Goal: Task Accomplishment & Management: Use online tool/utility

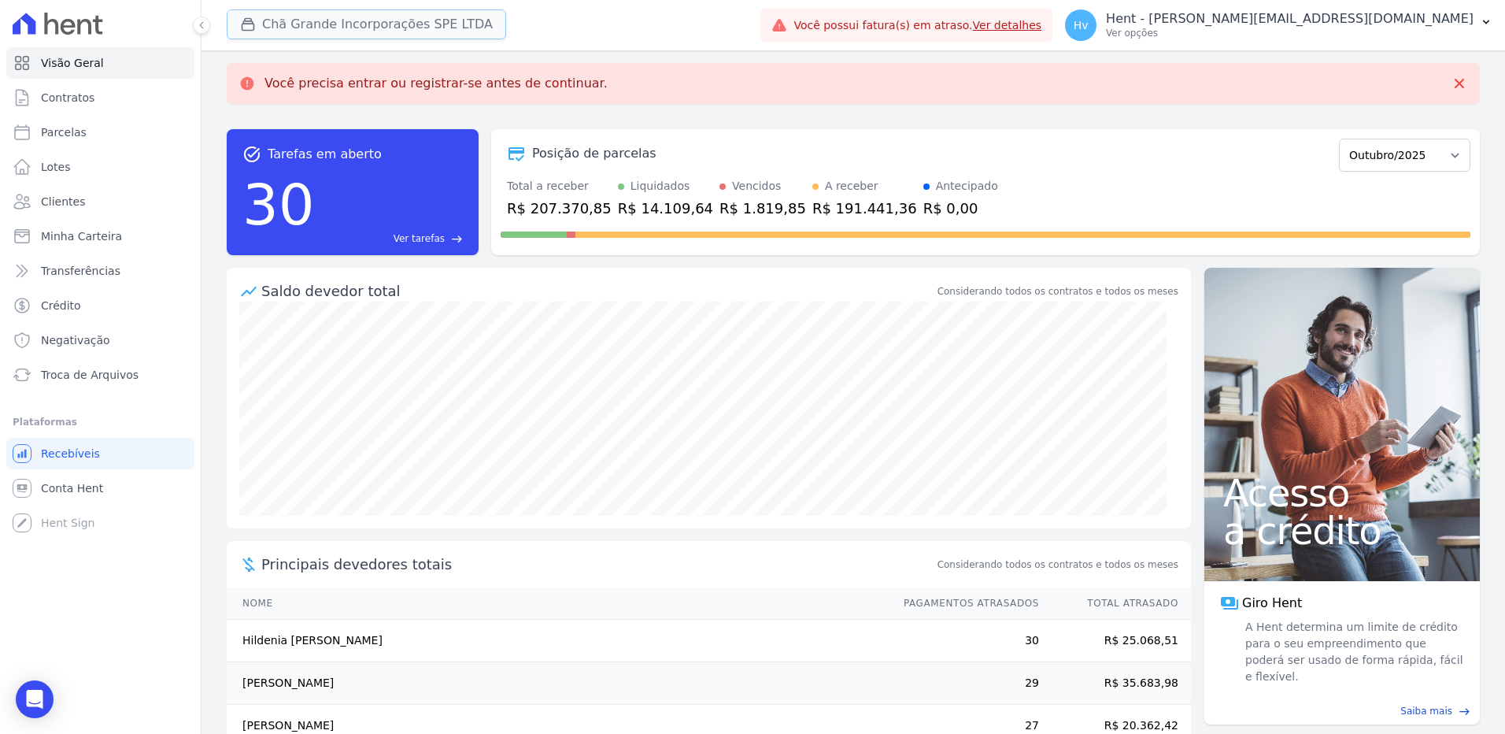
drag, startPoint x: 419, startPoint y: 20, endPoint x: 431, endPoint y: 27, distance: 14.5
click at [419, 20] on button "Chã Grande Incorporações SPE LTDA" at bounding box center [367, 24] width 280 height 30
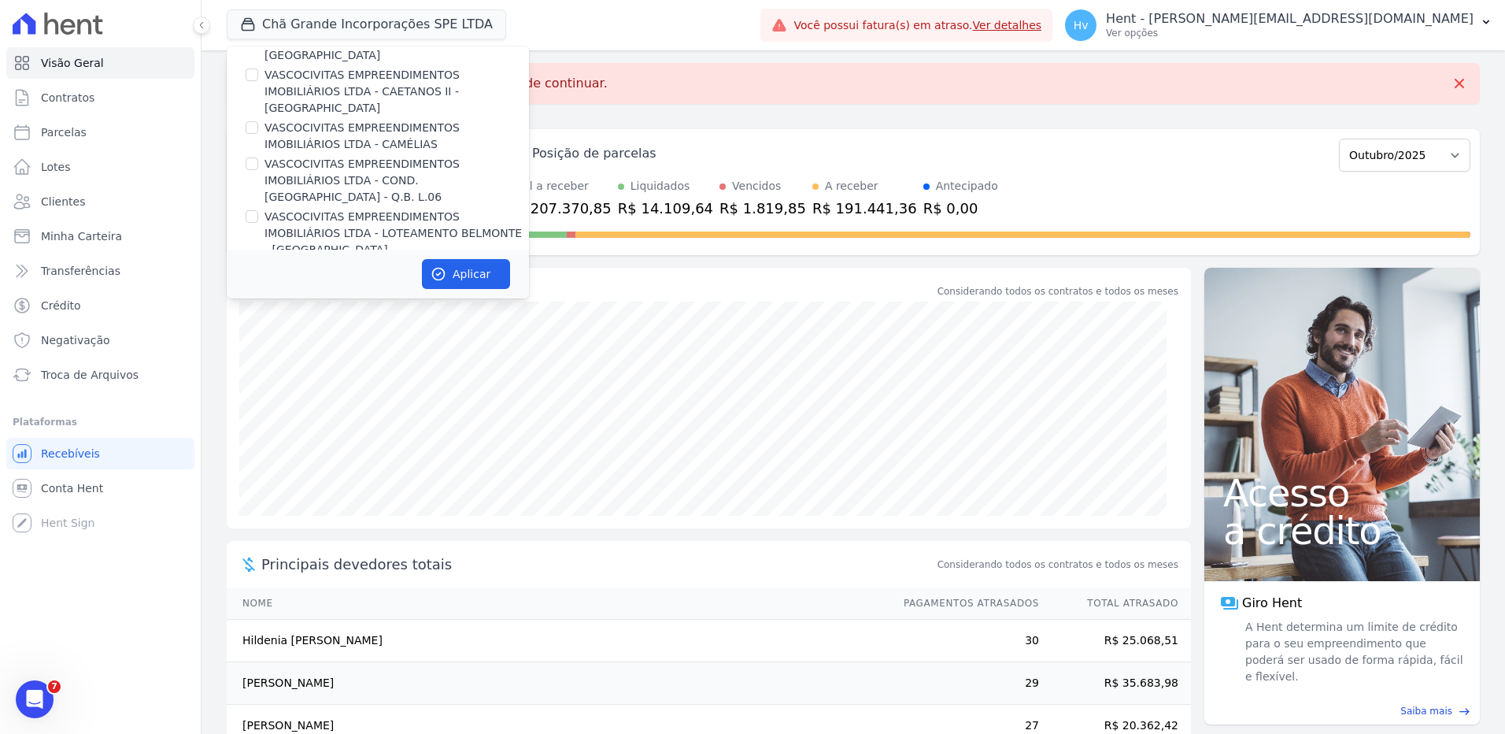
scroll to position [4542, 0]
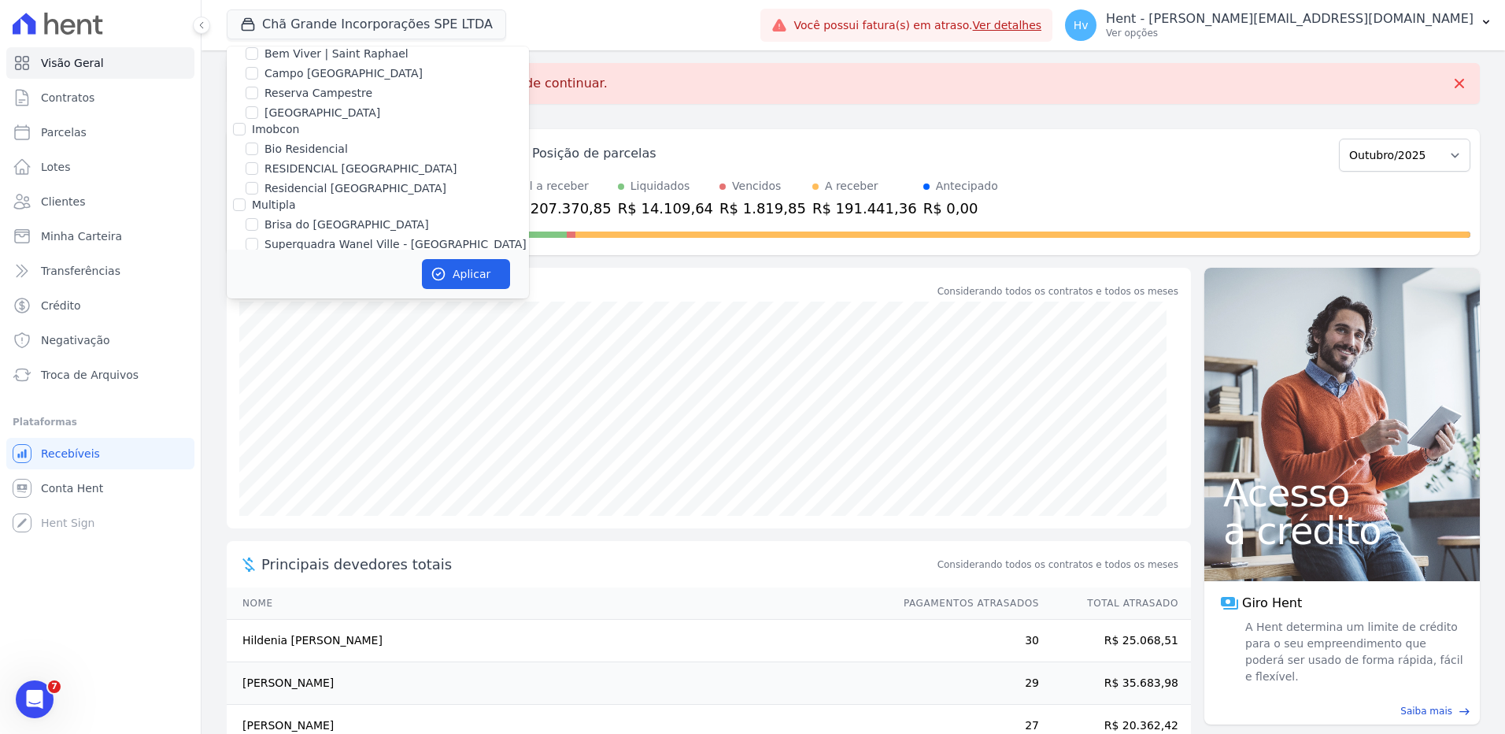
click at [377, 407] on label "CAMPOS EMPREENDIMENTOS IMOBILIARIOS SPE LTDA" at bounding box center [397, 423] width 265 height 33
click at [258, 409] on input "CAMPOS EMPREENDIMENTOS IMOBILIARIOS SPE LTDA" at bounding box center [252, 415] width 13 height 13
checkbox input "true"
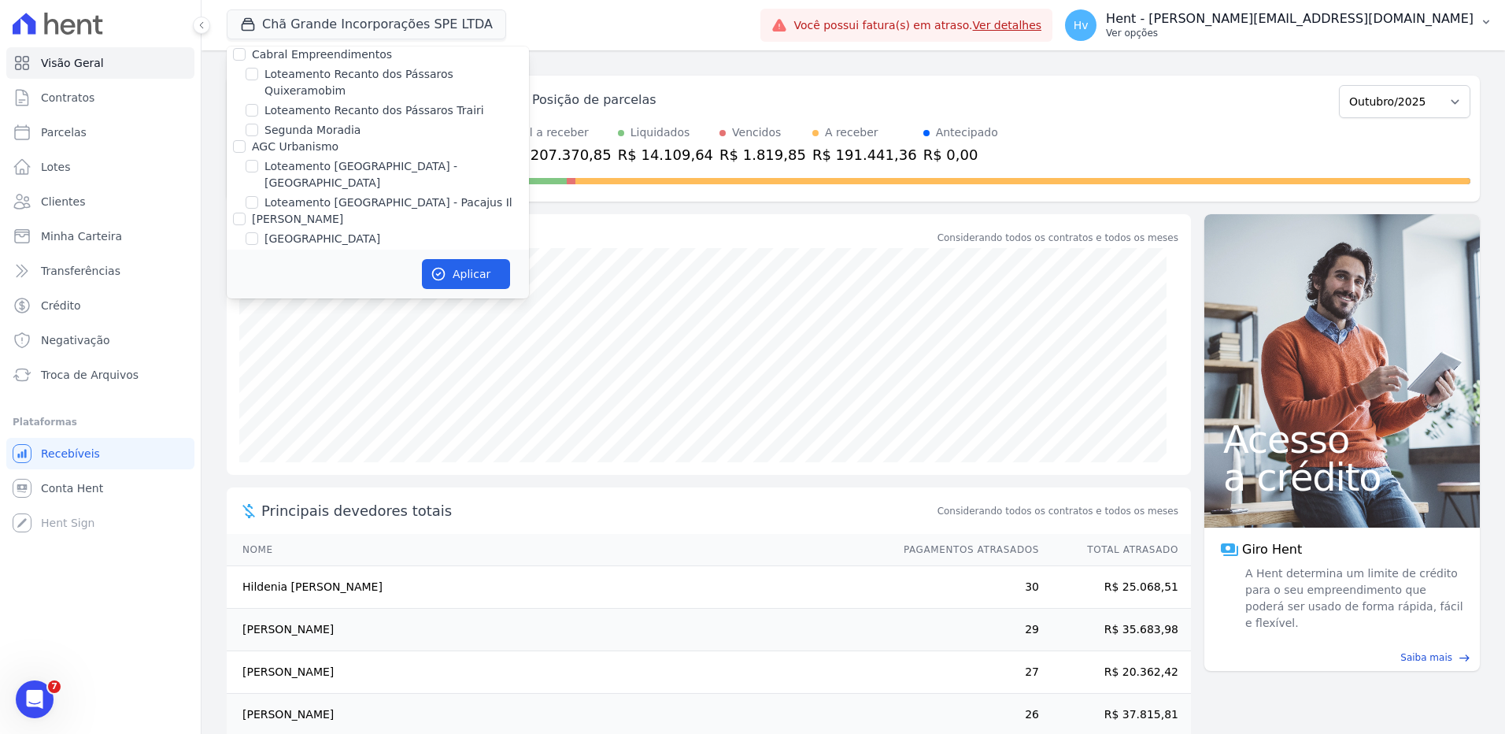
scroll to position [4467, 0]
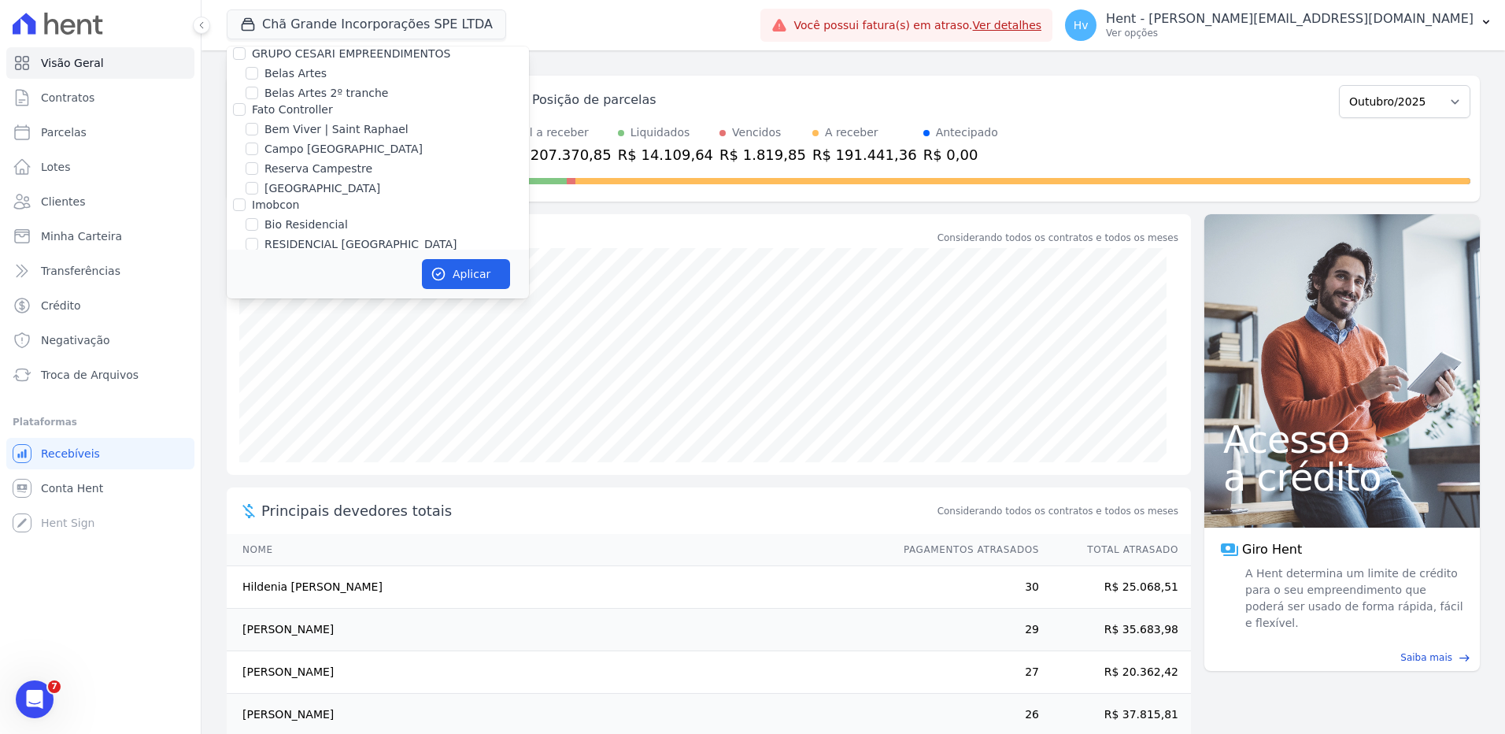
click at [365, 387] on label "Chã Grande Incorporações SPE LTDA" at bounding box center [366, 395] width 202 height 17
click at [258, 389] on input "Chã Grande Incorporações SPE LTDA" at bounding box center [252, 395] width 13 height 13
checkbox input "false"
click at [464, 264] on button "Aplicar" at bounding box center [466, 274] width 88 height 30
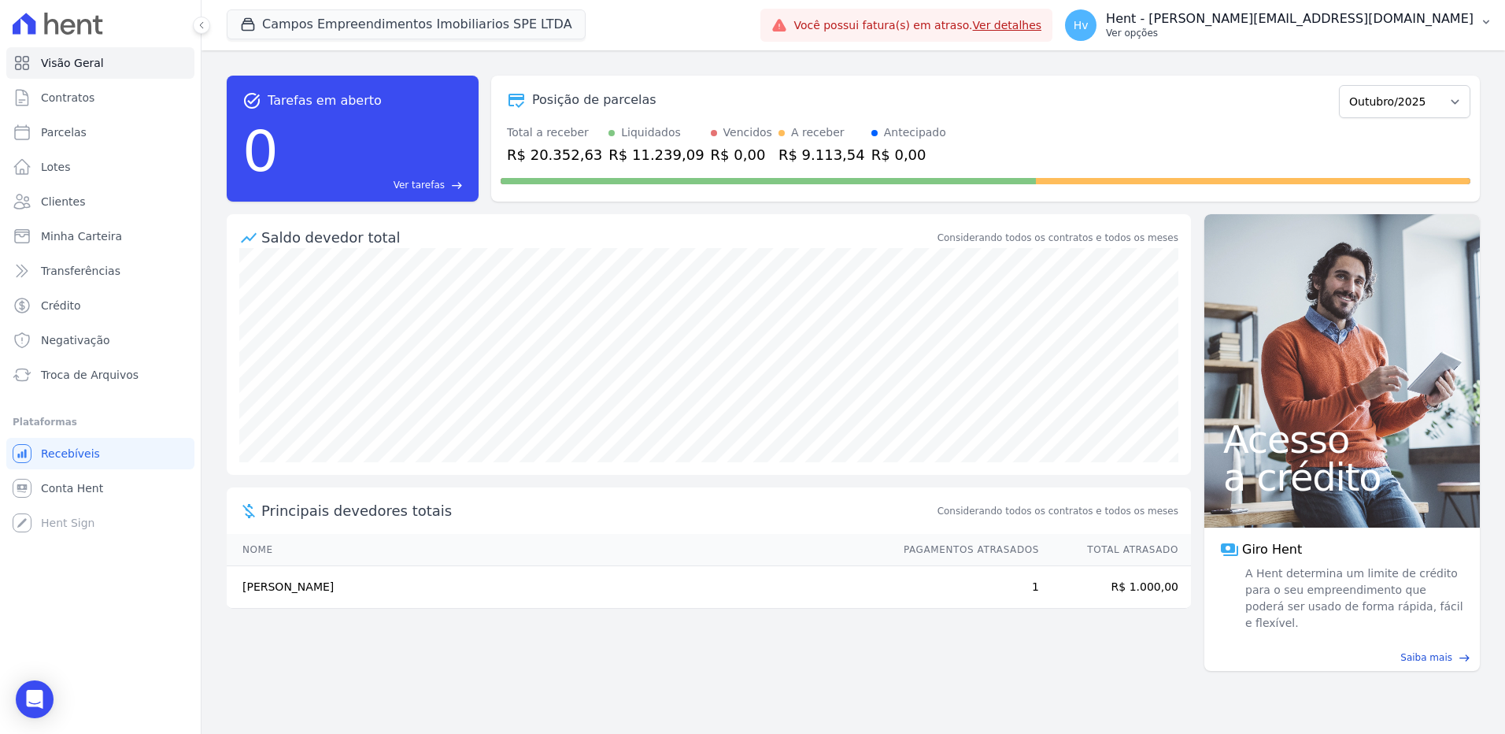
click at [1350, 46] on button "Hv Hent - [EMAIL_ADDRESS][DOMAIN_NAME] Ver opções" at bounding box center [1279, 25] width 453 height 44
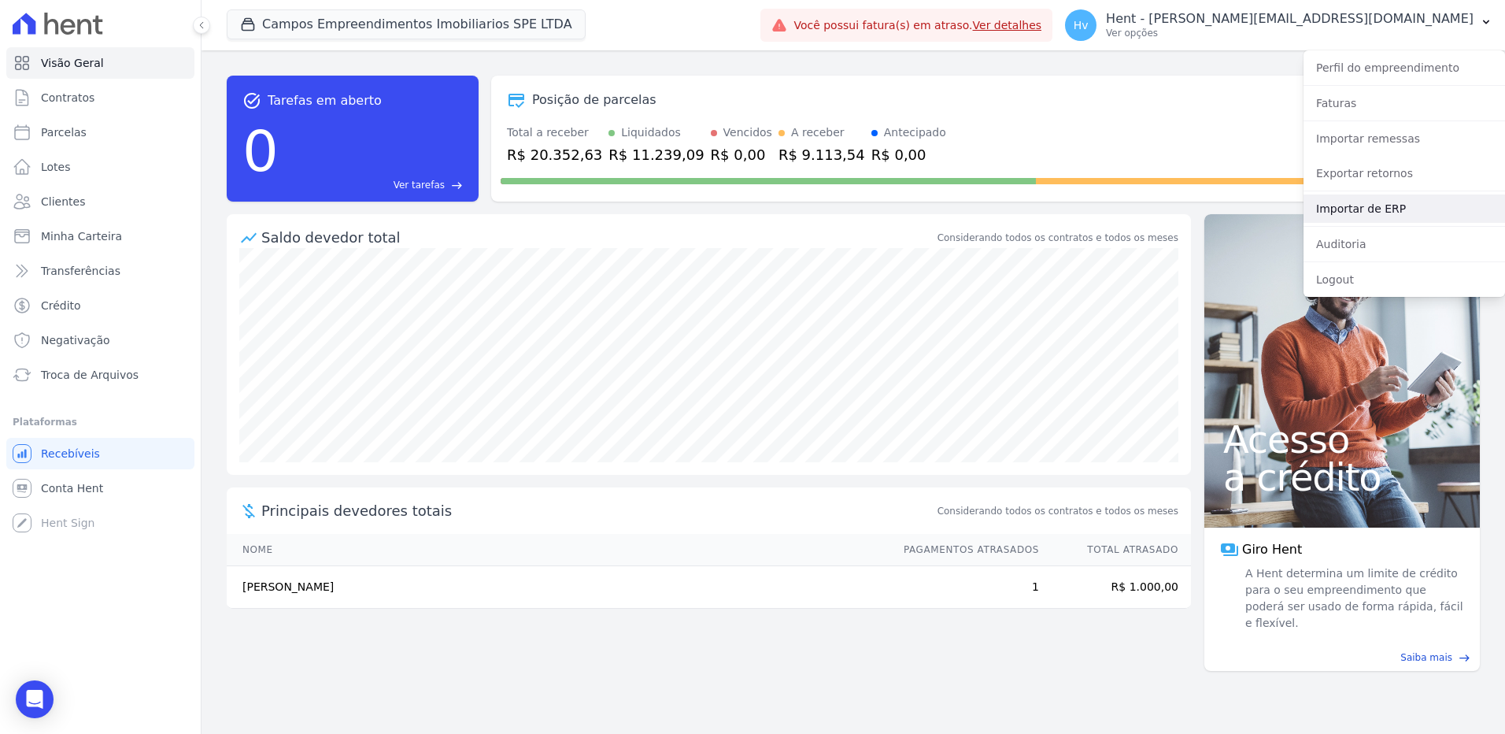
click at [1390, 204] on link "Importar de ERP" at bounding box center [1405, 208] width 202 height 28
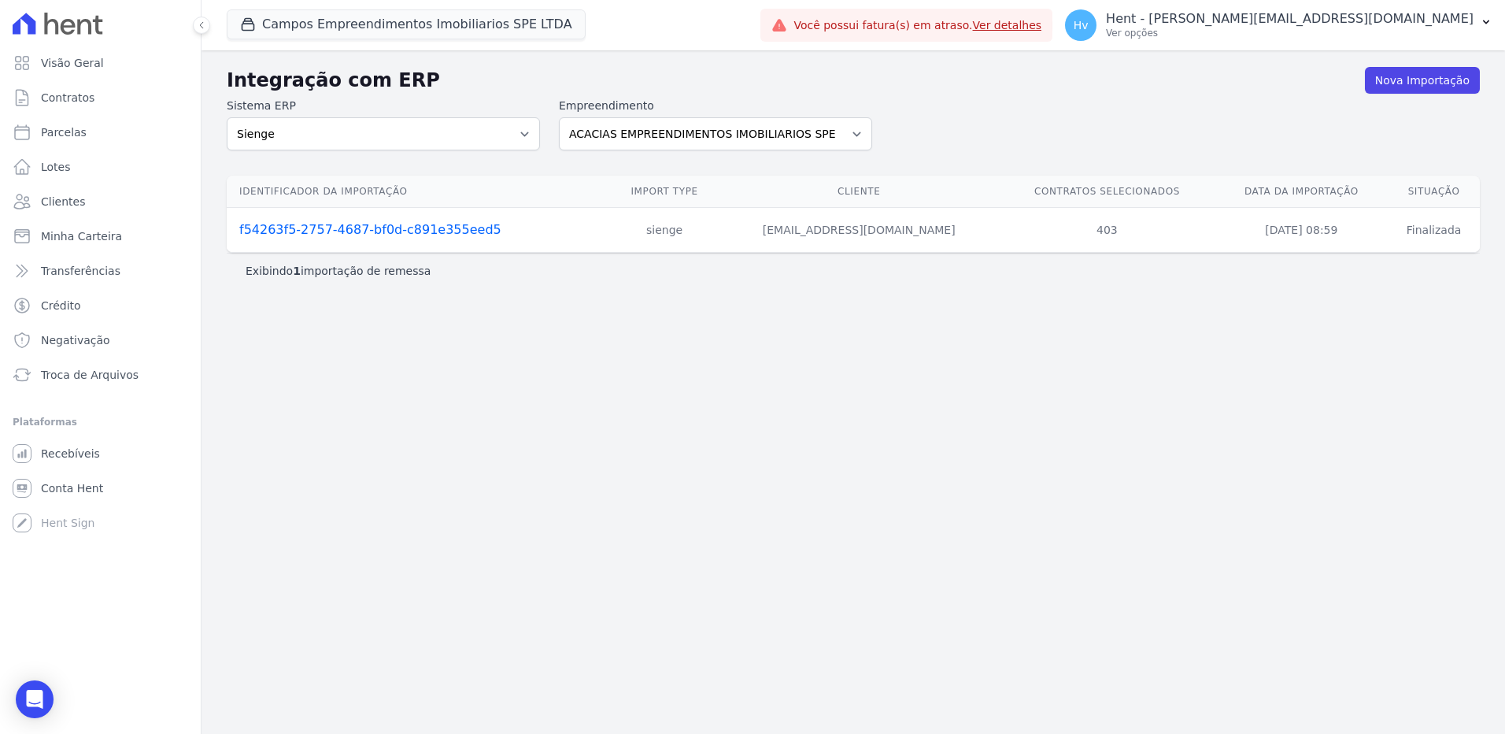
click at [1354, 413] on div "Integração com ERP Nova Importação Sistema ERP Sienge CVCRM Empreendimento ACAC…" at bounding box center [854, 391] width 1304 height 683
click at [664, 126] on select "ACACIAS EMPREENDIMENTOS IMOBILIARIOS SPE LTDA Acaiá Residencial ACQUA 8 PELOTAS…" at bounding box center [715, 133] width 313 height 33
select select "7e60a9aa-bb60-49a3-963d-7883300675b4"
click at [559, 117] on select "ACACIAS EMPREENDIMENTOS IMOBILIARIOS SPE LTDA Acaiá Residencial ACQUA 8 PELOTAS…" at bounding box center [715, 133] width 313 height 33
